Goal: Task Accomplishment & Management: Use online tool/utility

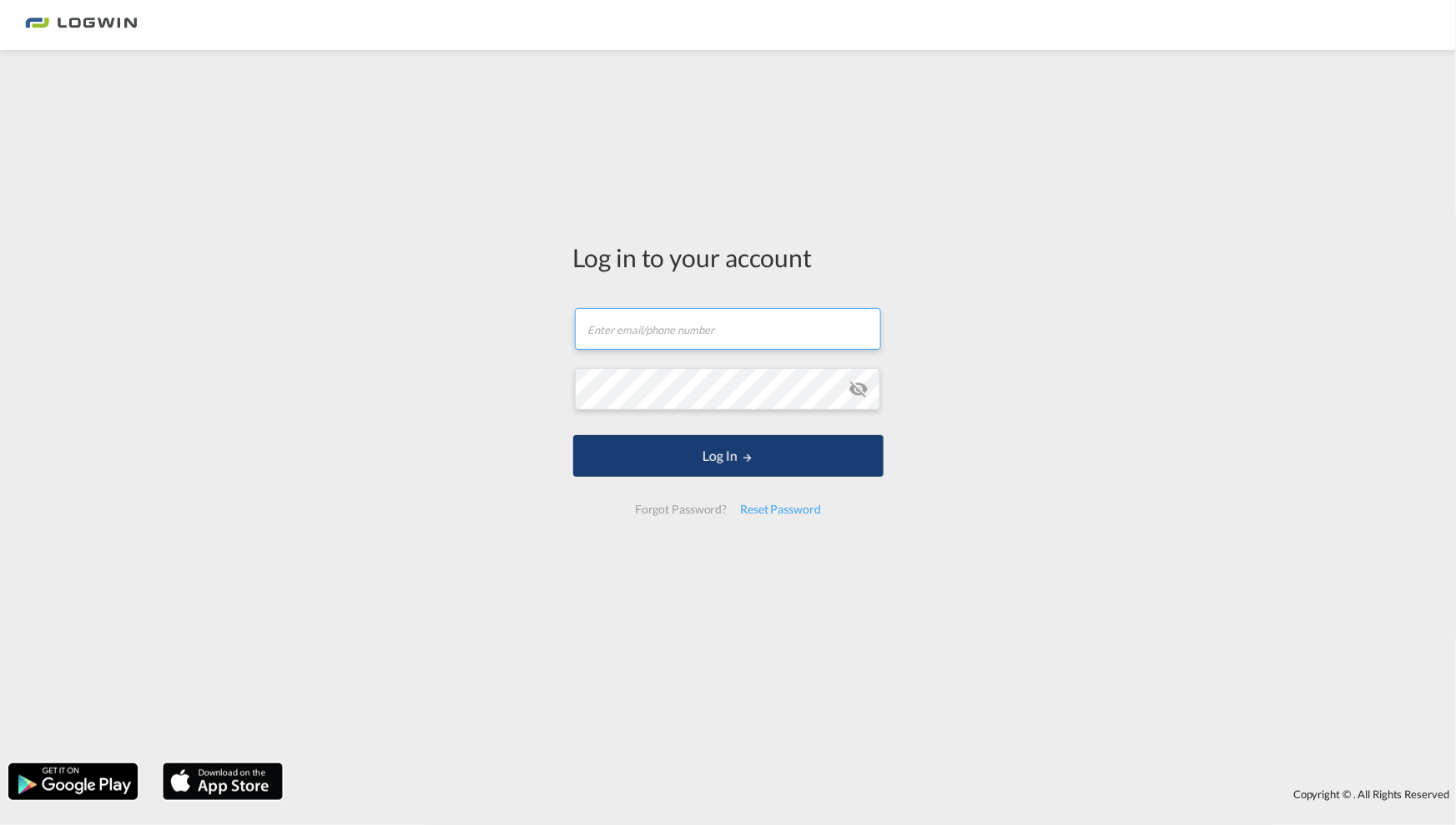
type input "[EMAIL_ADDRESS][PERSON_NAME][DOMAIN_NAME]"
click at [689, 458] on button "Log In" at bounding box center [729, 456] width 310 height 42
